Goal: Information Seeking & Learning: Learn about a topic

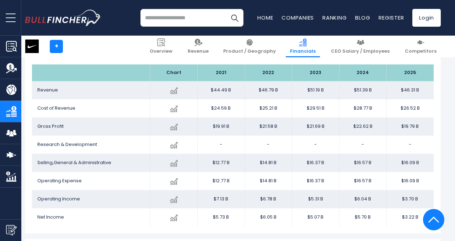
scroll to position [412, 0]
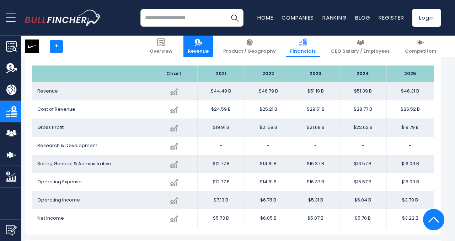
click at [213, 47] on link "Revenue" at bounding box center [197, 47] width 29 height 22
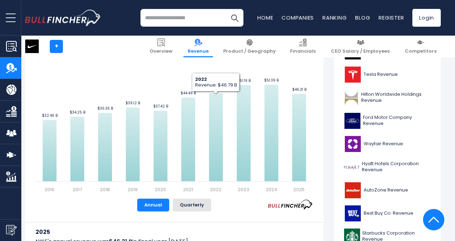
scroll to position [177, 0]
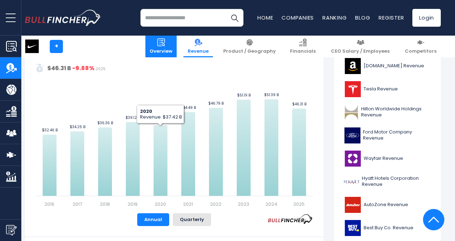
click at [177, 41] on link "Overview" at bounding box center [160, 47] width 31 height 22
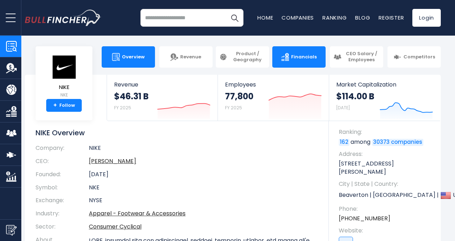
click at [294, 57] on span "Financials" at bounding box center [304, 57] width 26 height 6
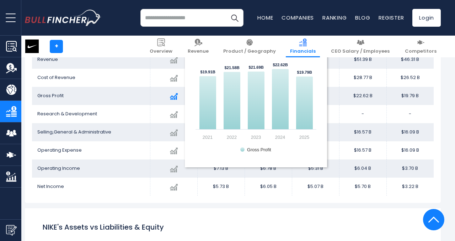
scroll to position [387, 0]
